Goal: Task Accomplishment & Management: Complete application form

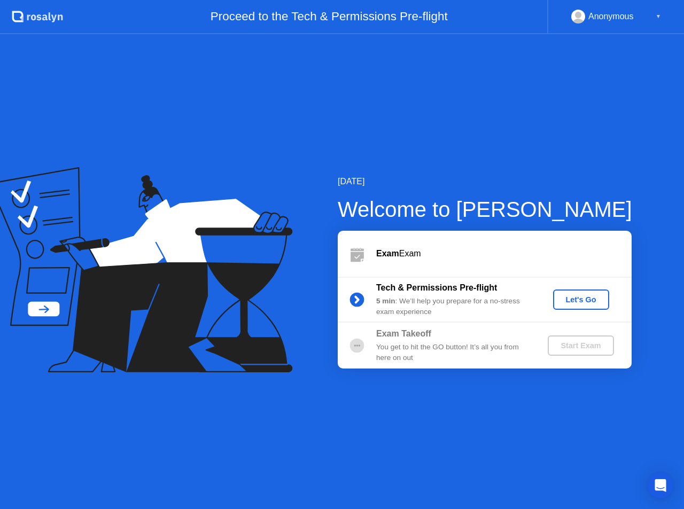
click at [570, 298] on div "Let's Go" at bounding box center [581, 299] width 48 height 9
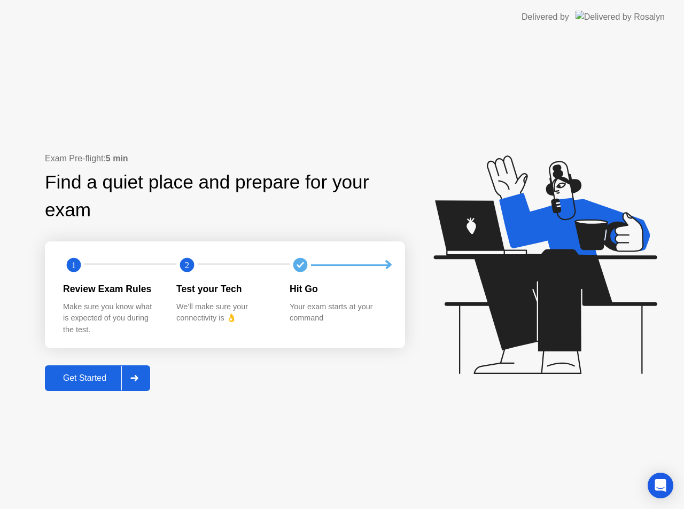
click at [89, 373] on div "Get Started" at bounding box center [84, 378] width 73 height 10
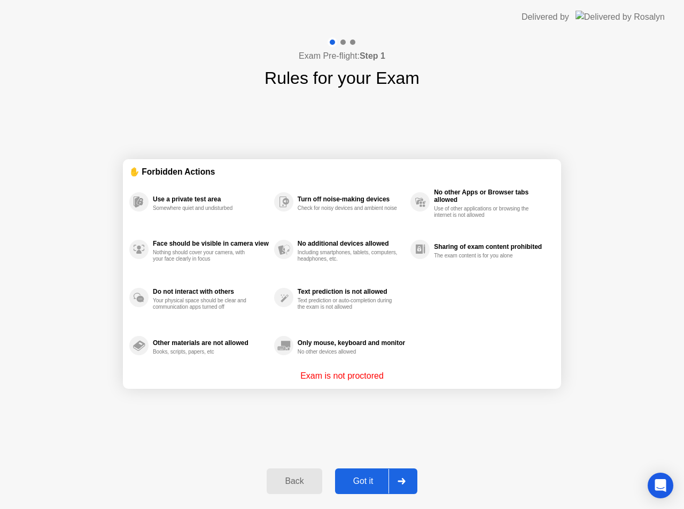
click at [358, 478] on div "Got it" at bounding box center [363, 482] width 50 height 10
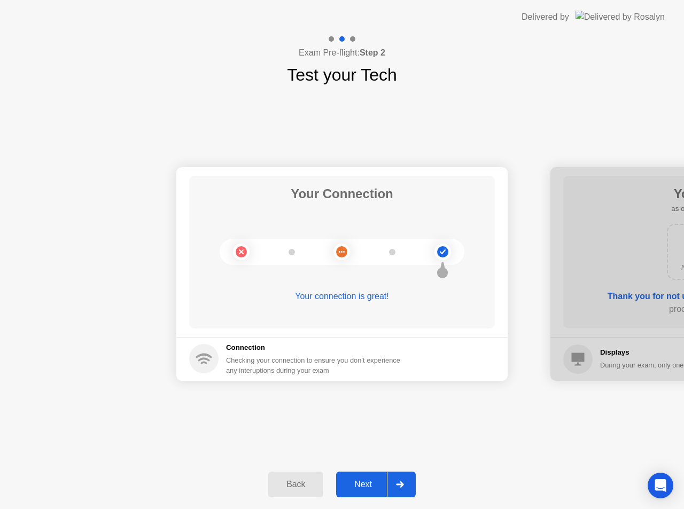
click at [358, 480] on div "Next" at bounding box center [363, 485] width 48 height 10
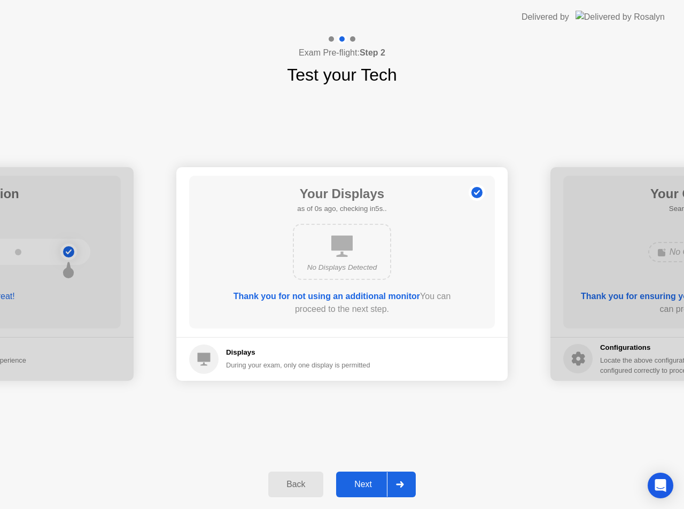
click at [358, 480] on div "Next" at bounding box center [363, 485] width 48 height 10
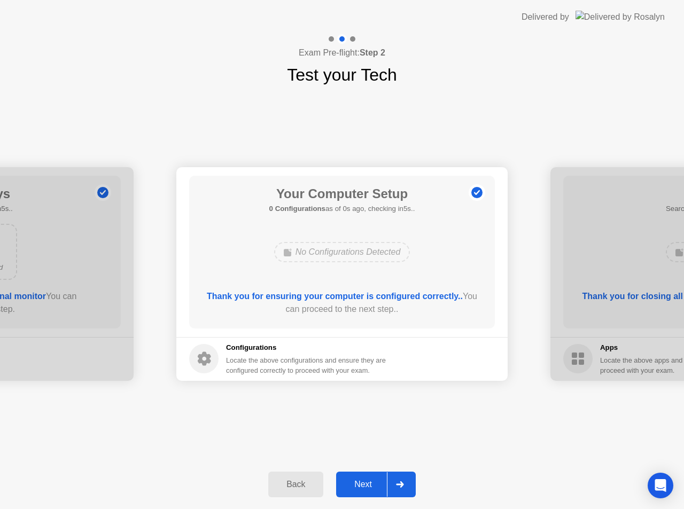
click at [358, 480] on div "Next" at bounding box center [363, 485] width 48 height 10
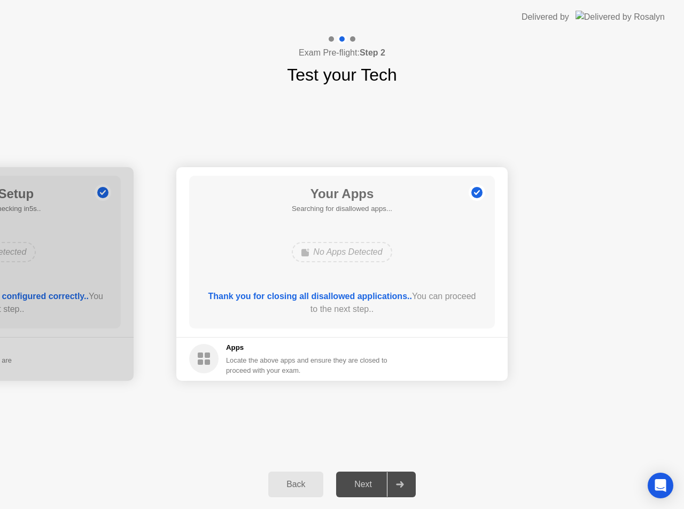
click at [358, 480] on div "Next" at bounding box center [363, 485] width 48 height 10
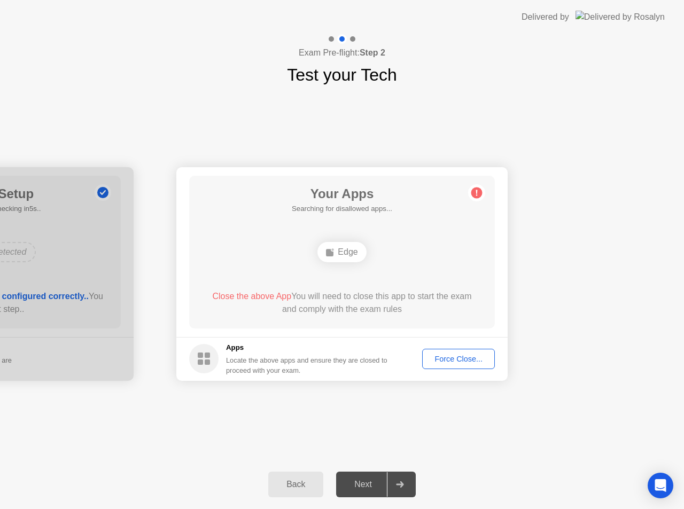
click at [468, 359] on div "Force Close..." at bounding box center [458, 359] width 65 height 9
click at [314, 484] on div "Back" at bounding box center [295, 485] width 49 height 10
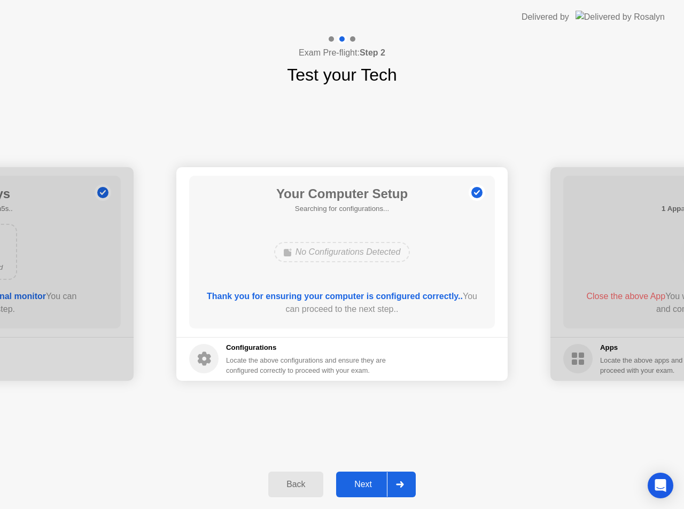
click at [359, 484] on div "Next" at bounding box center [363, 485] width 48 height 10
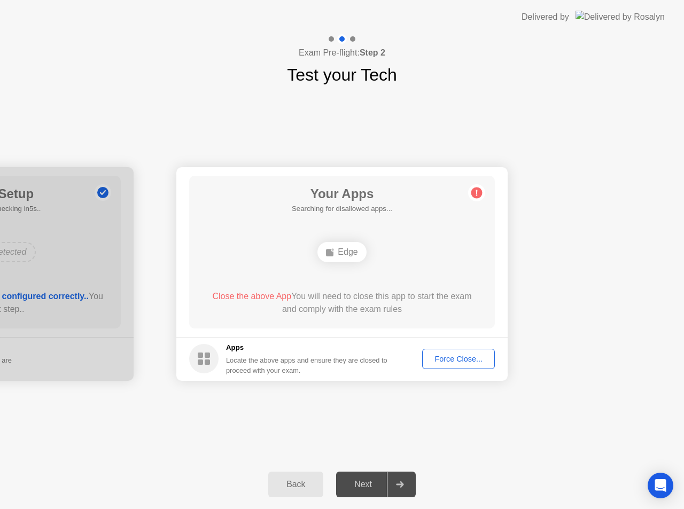
click at [458, 357] on div "Force Close..." at bounding box center [458, 359] width 65 height 9
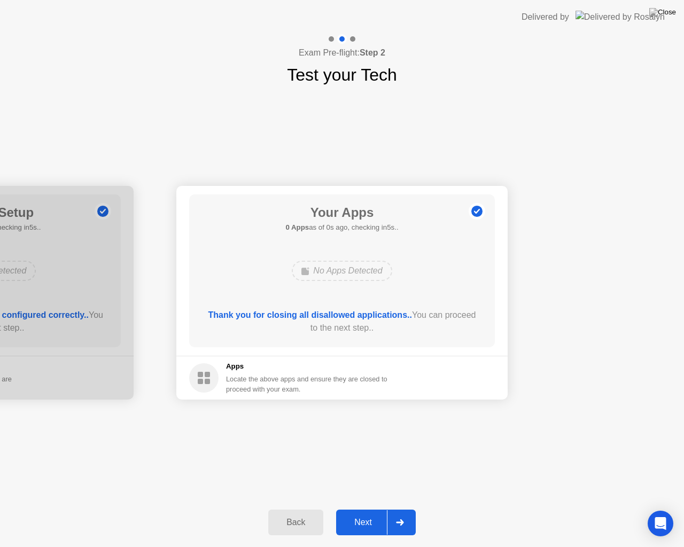
click at [371, 509] on div "Next" at bounding box center [363, 523] width 48 height 10
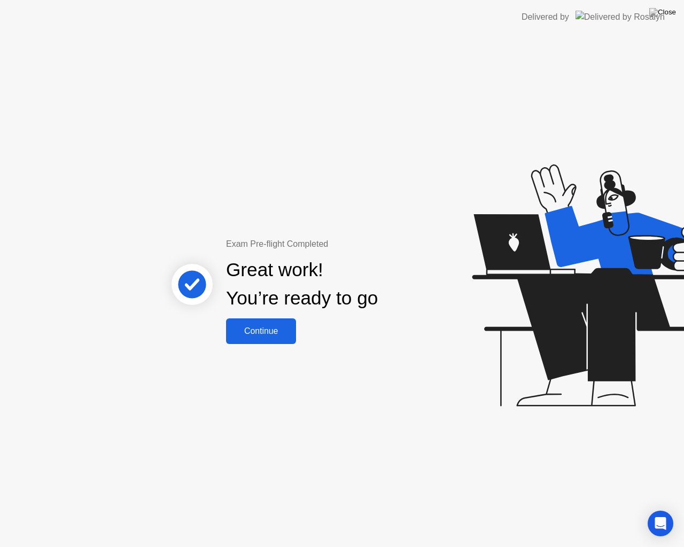
click at [279, 336] on div "Continue" at bounding box center [261, 331] width 64 height 10
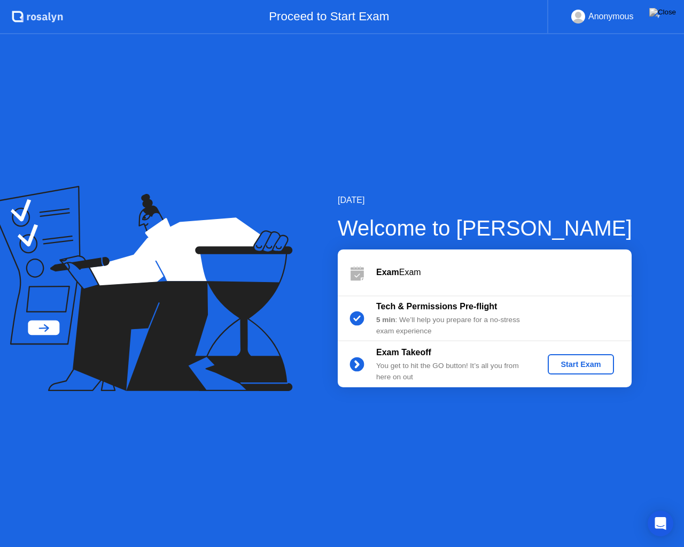
click at [566, 362] on div "Start Exam" at bounding box center [580, 364] width 57 height 9
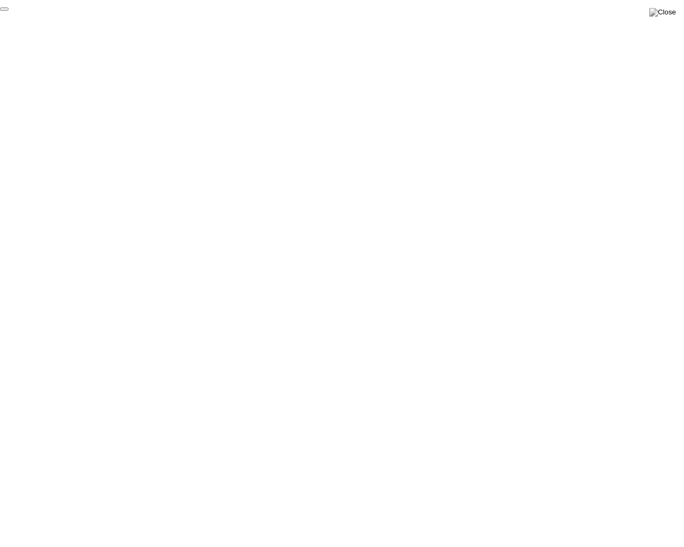
click div "End Proctoring Session"
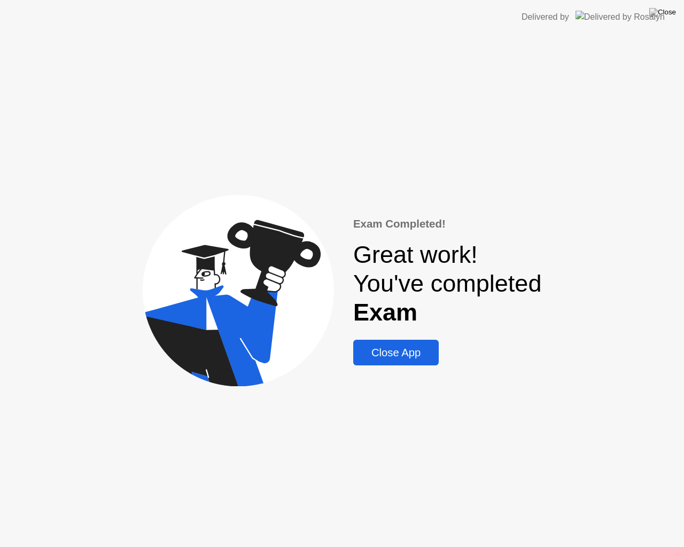
click at [432, 359] on div "Close App" at bounding box center [395, 353] width 79 height 12
